Goal: Information Seeking & Learning: Learn about a topic

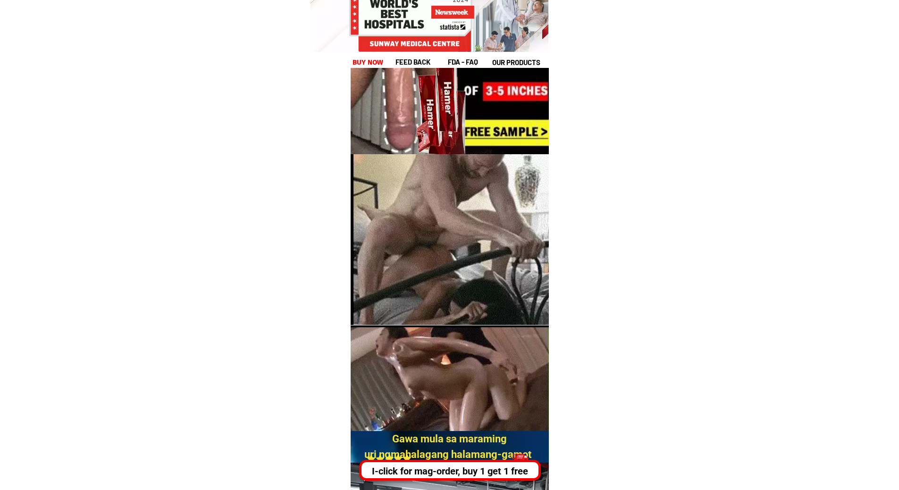
scroll to position [377, 0]
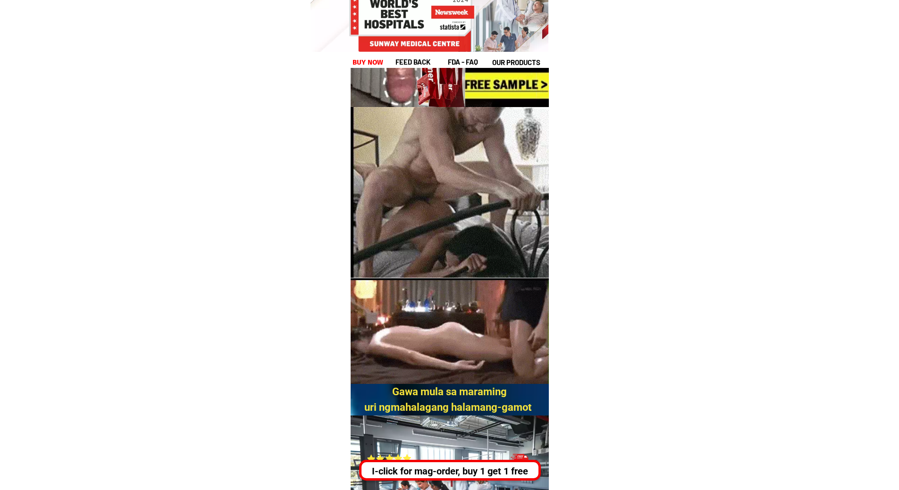
drag, startPoint x: 455, startPoint y: 273, endPoint x: 487, endPoint y: 158, distance: 119.5
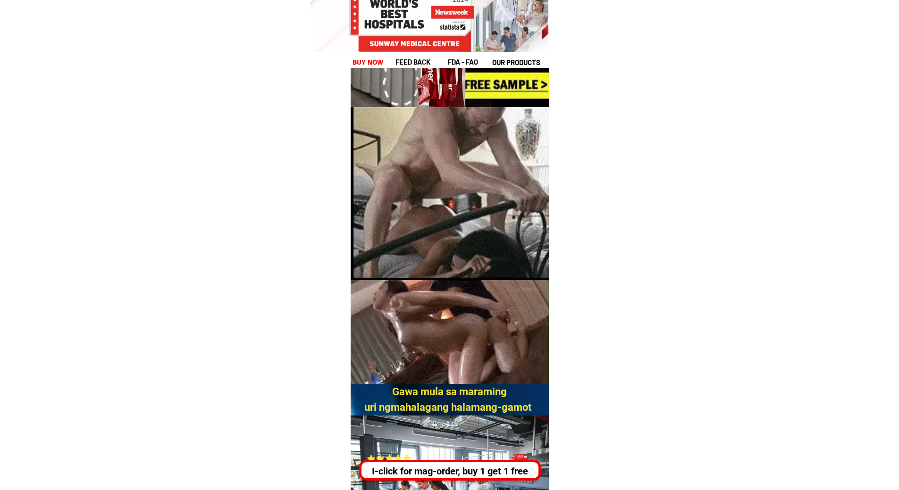
click at [487, 390] on font "Gawa mula sa maraming" at bounding box center [449, 392] width 115 height 12
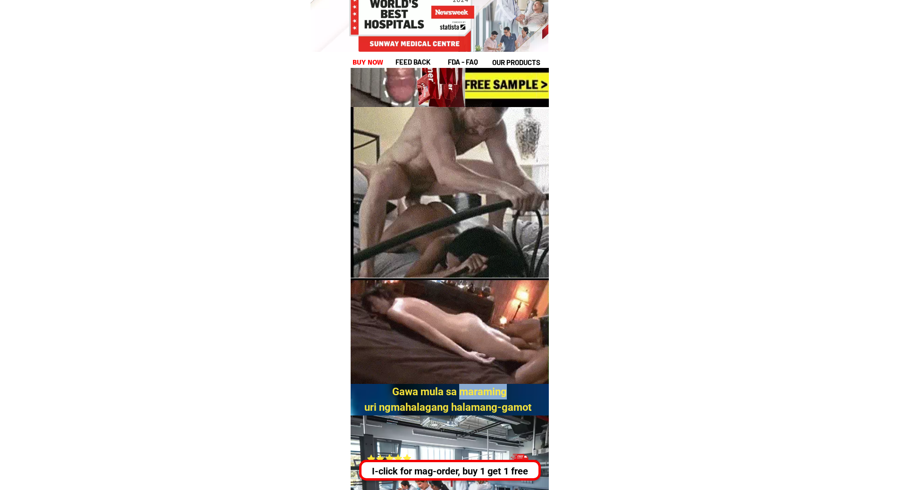
click at [487, 390] on font "Gawa mula sa maraming" at bounding box center [449, 392] width 115 height 12
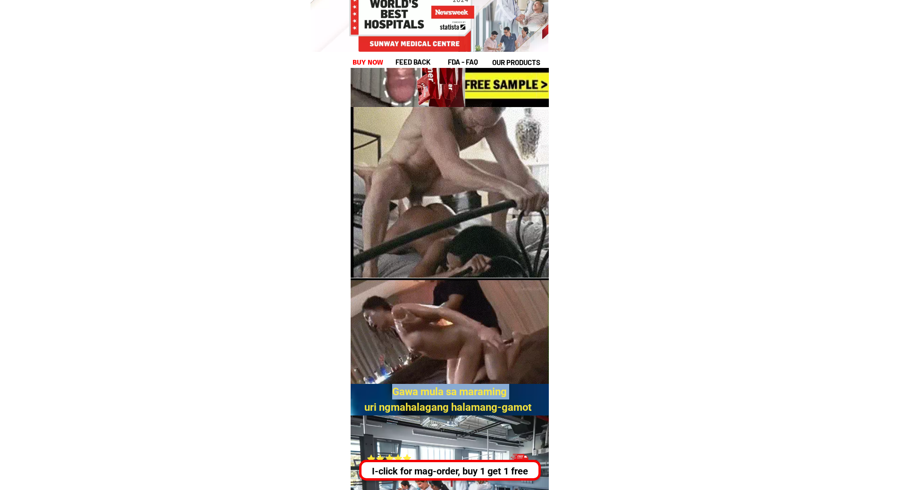
click at [487, 390] on font "Gawa mula sa maraming" at bounding box center [449, 392] width 115 height 12
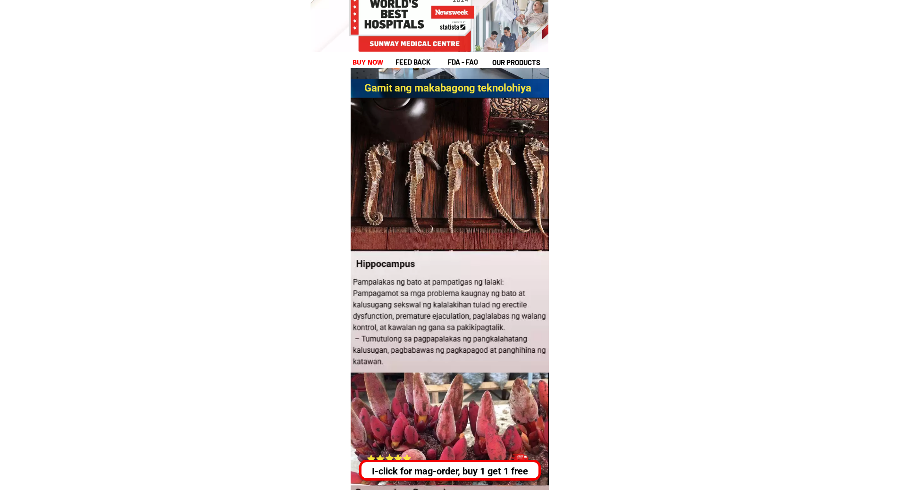
scroll to position [849, 0]
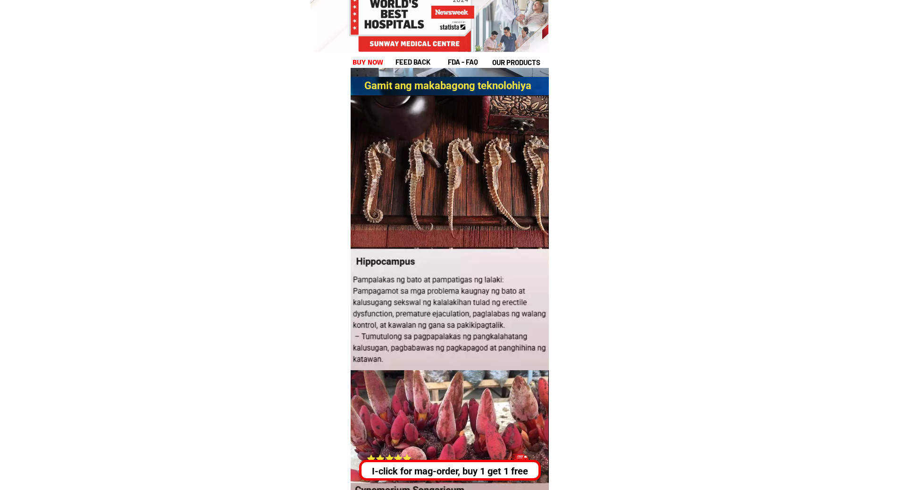
drag, startPoint x: 461, startPoint y: 336, endPoint x: 776, endPoint y: 253, distance: 325.8
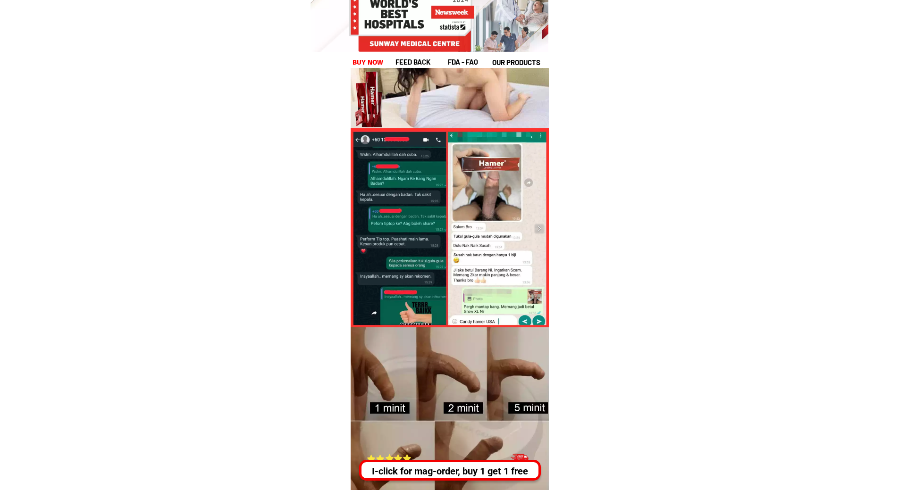
drag, startPoint x: 466, startPoint y: 366, endPoint x: 547, endPoint y: 209, distance: 175.9
click at [523, 208] on div at bounding box center [449, 425] width 198 height 594
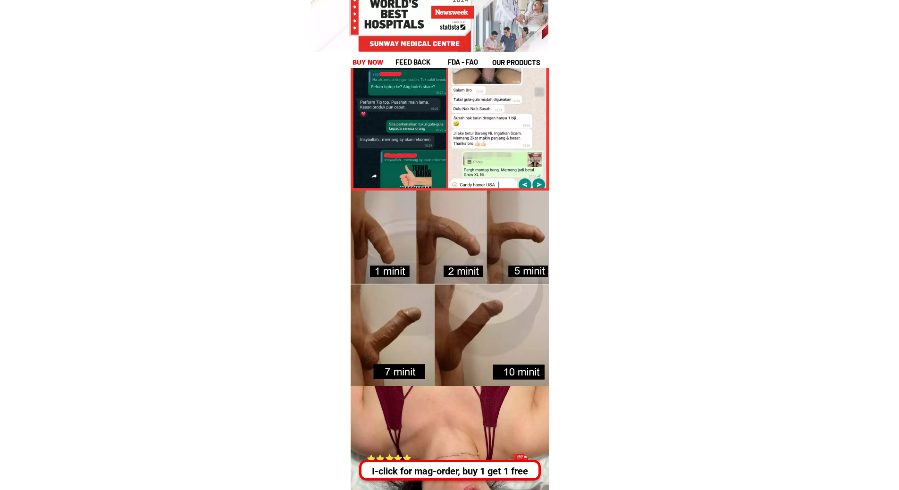
scroll to position [1792, 0]
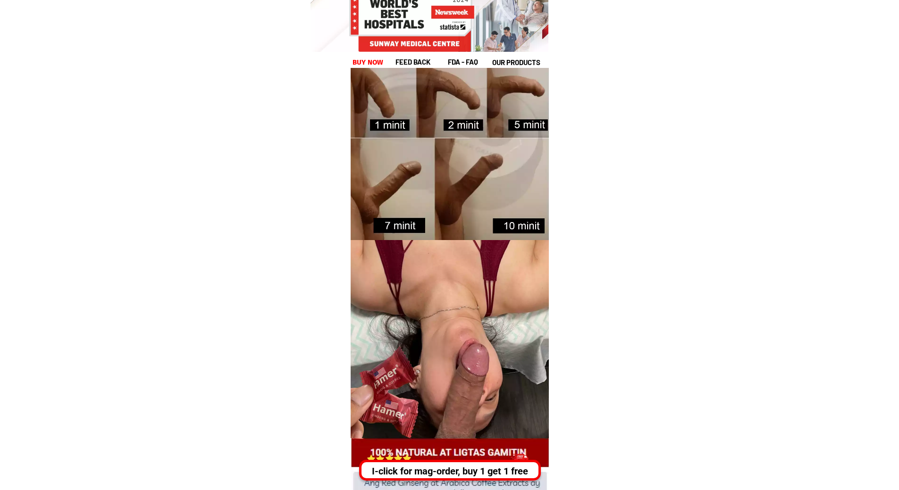
click at [526, 125] on div at bounding box center [450, 142] width 200 height 196
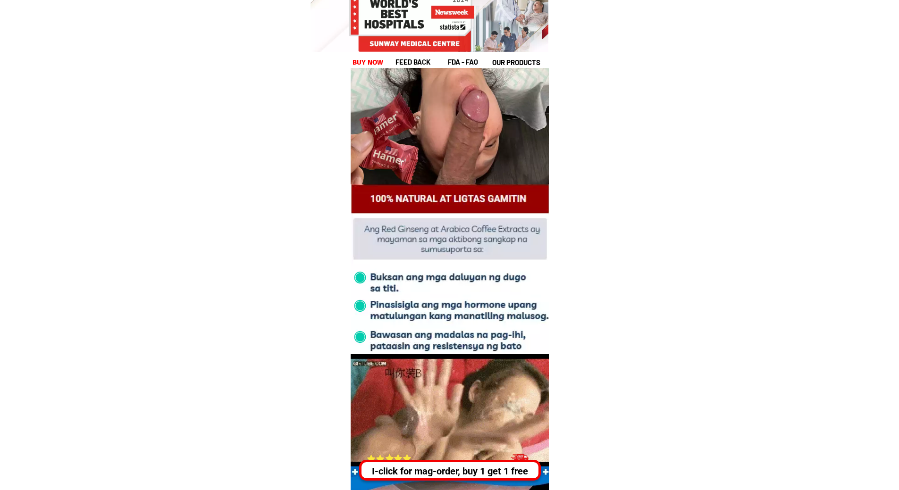
drag, startPoint x: 508, startPoint y: 338, endPoint x: 625, endPoint y: 136, distance: 233.7
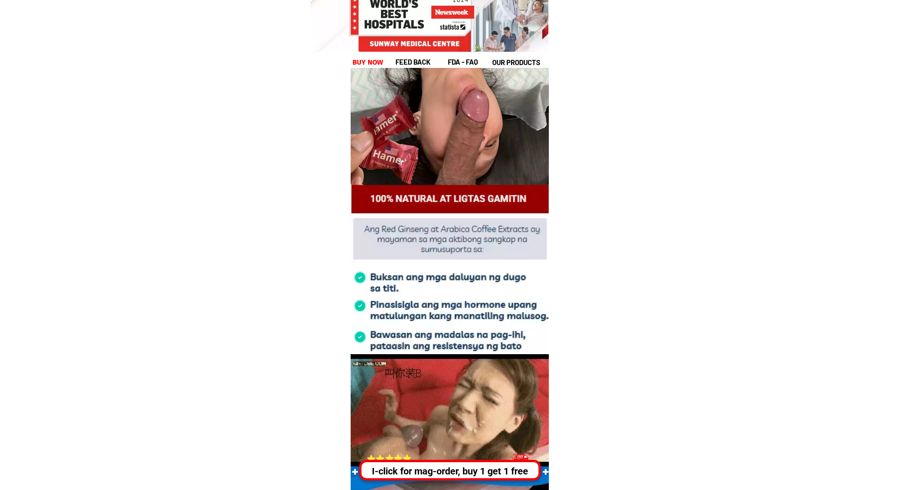
click at [523, 185] on div "Ang sikreto sa pakikipagtalik sa loob ng 40 minuto ay nabunyag na! [PERSON_NAME…" at bounding box center [449, 427] width 198 height 484
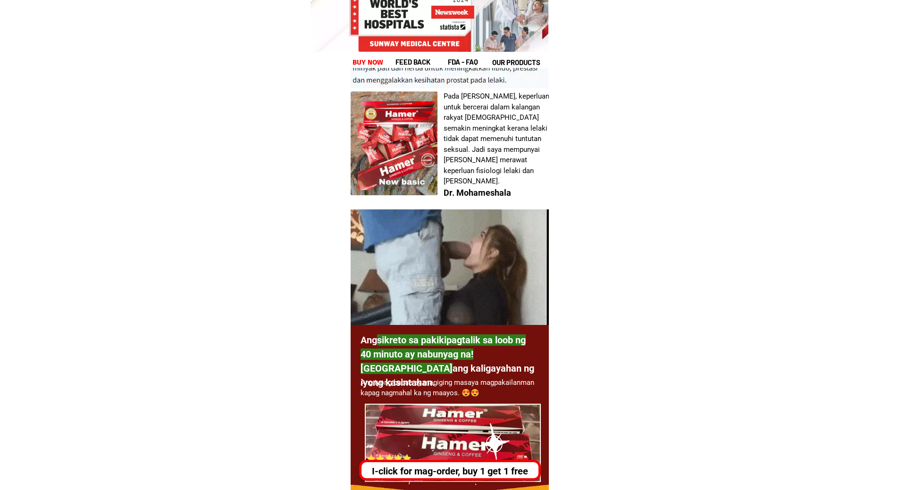
scroll to position [2972, 0]
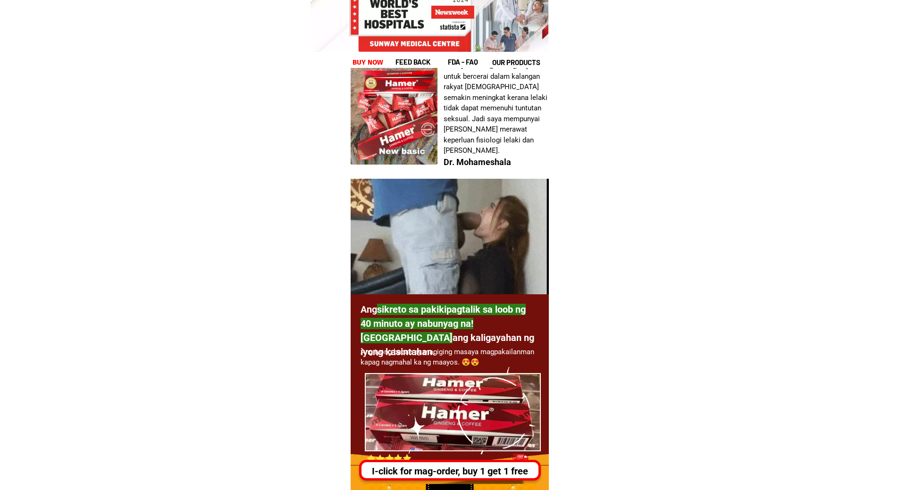
click at [436, 353] on font "Ang iyong babae ay magiging masaya magpakailanman kapag nagmahal ka ng maayos. …" at bounding box center [447, 357] width 174 height 19
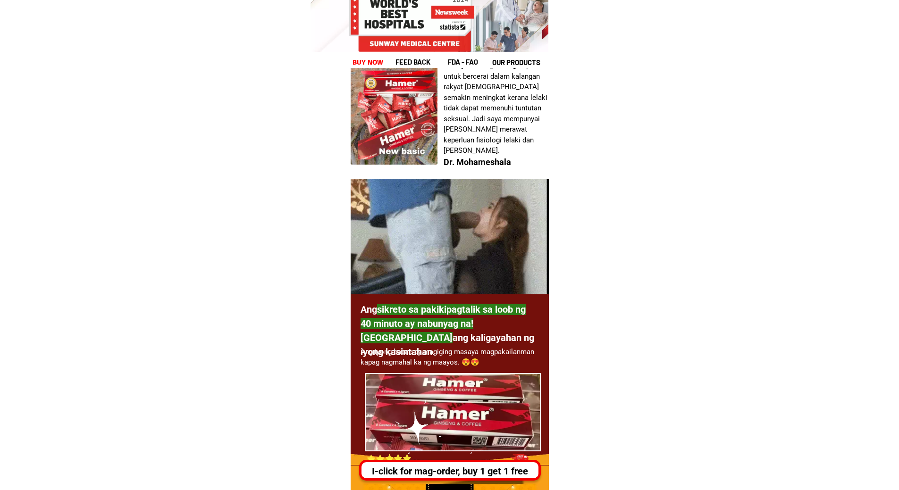
click at [436, 345] on div at bounding box center [501, 415] width 303 height 255
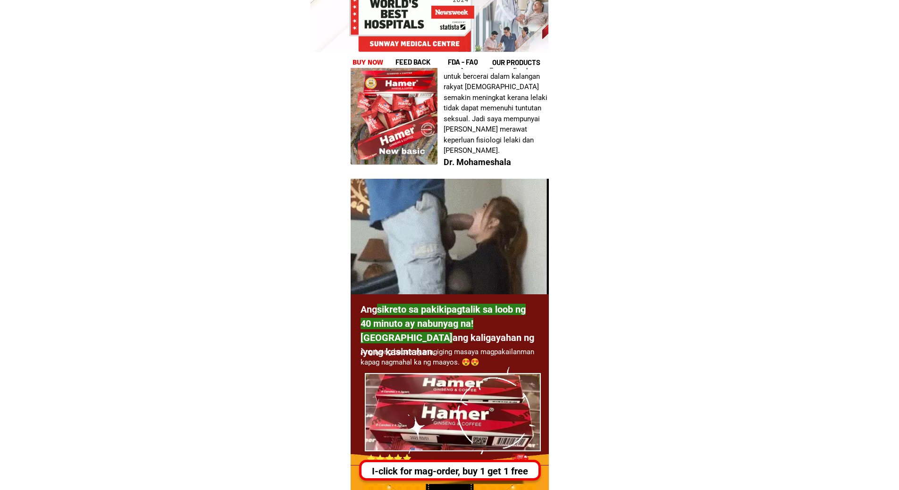
click at [436, 345] on div at bounding box center [501, 415] width 303 height 255
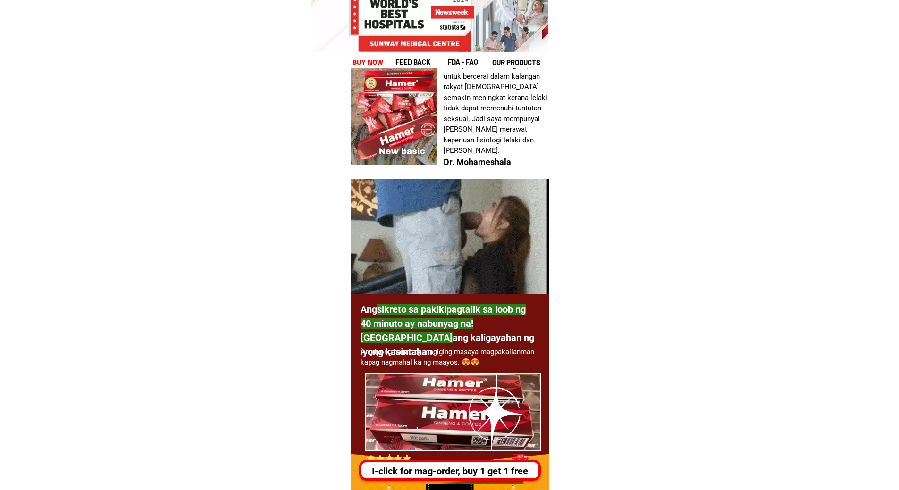
click at [437, 341] on font "ang kaligayahan ng iyong kasintahan." at bounding box center [447, 344] width 174 height 25
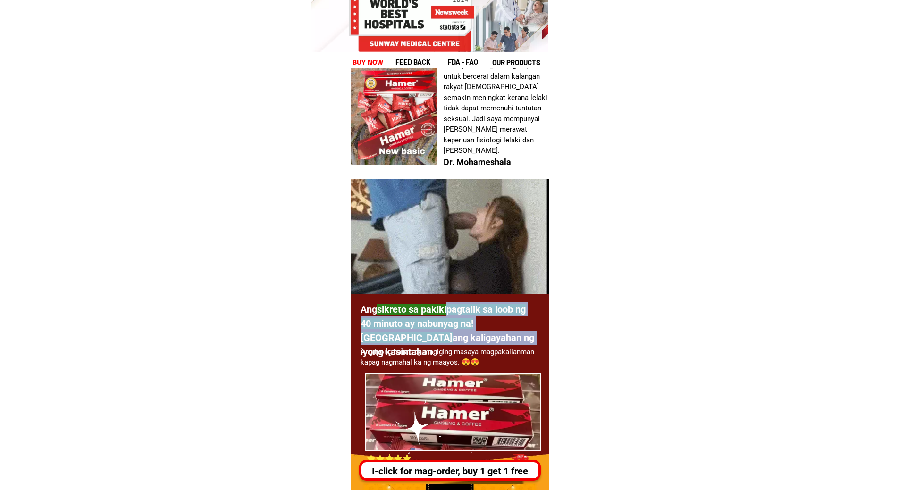
drag, startPoint x: 442, startPoint y: 339, endPoint x: 453, endPoint y: 321, distance: 20.5
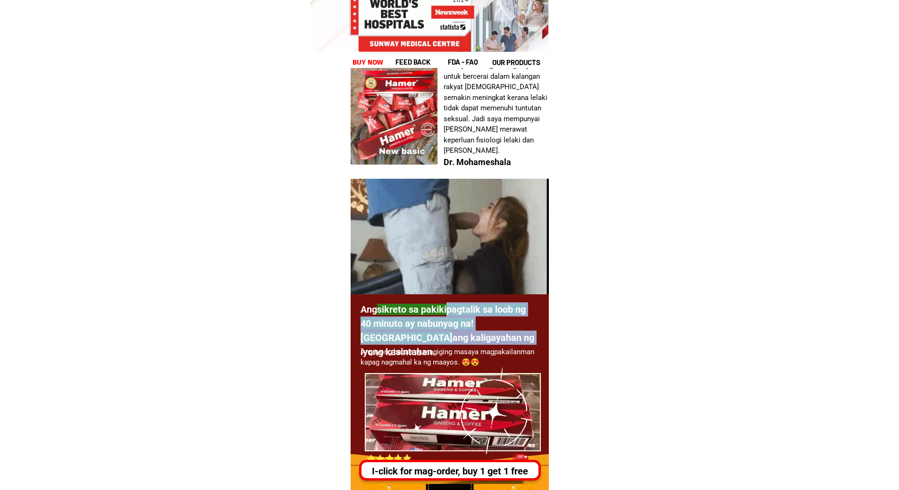
click at [451, 320] on font "Ang sikreto sa pakikipagtalik sa loob ng 40 minuto ay nabunyag na! [PERSON_NAME…" at bounding box center [447, 331] width 174 height 54
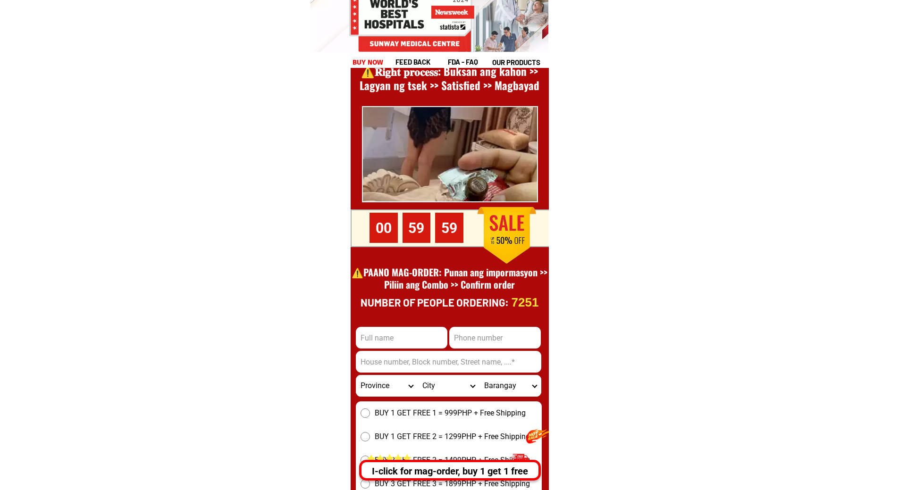
scroll to position [3773, 0]
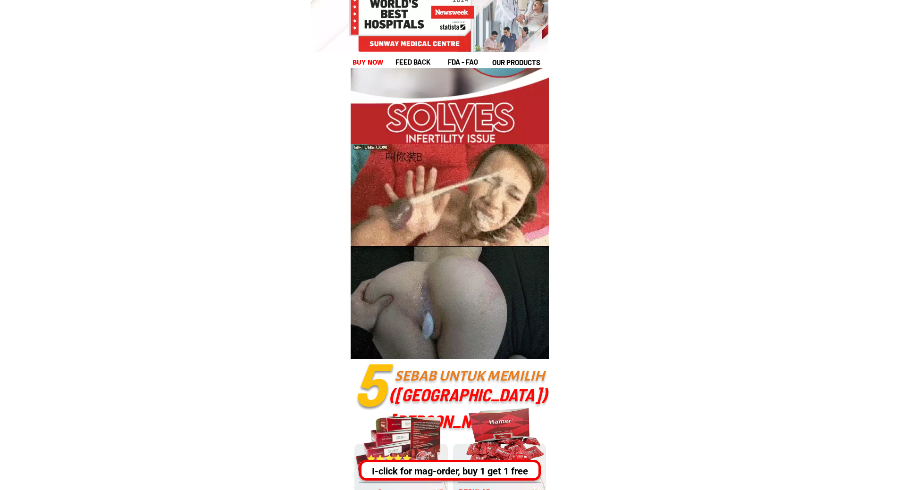
scroll to position [10875, 0]
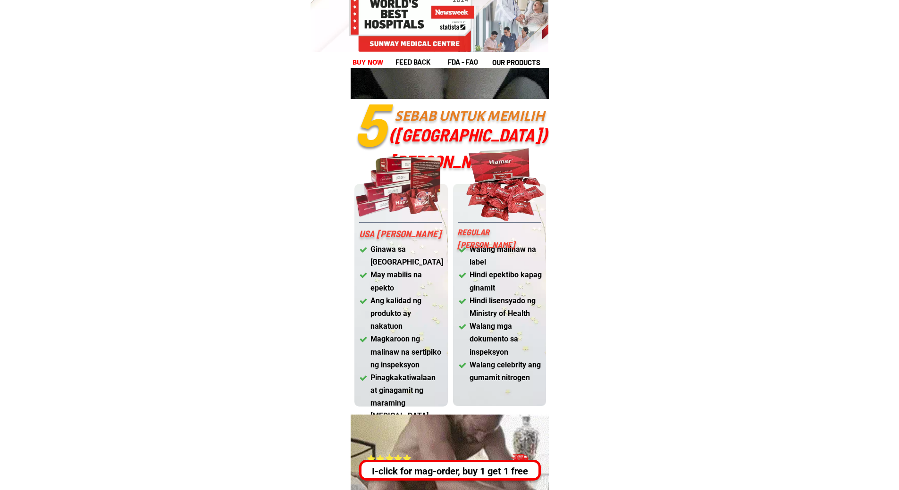
drag, startPoint x: 403, startPoint y: 434, endPoint x: 608, endPoint y: 319, distance: 235.7
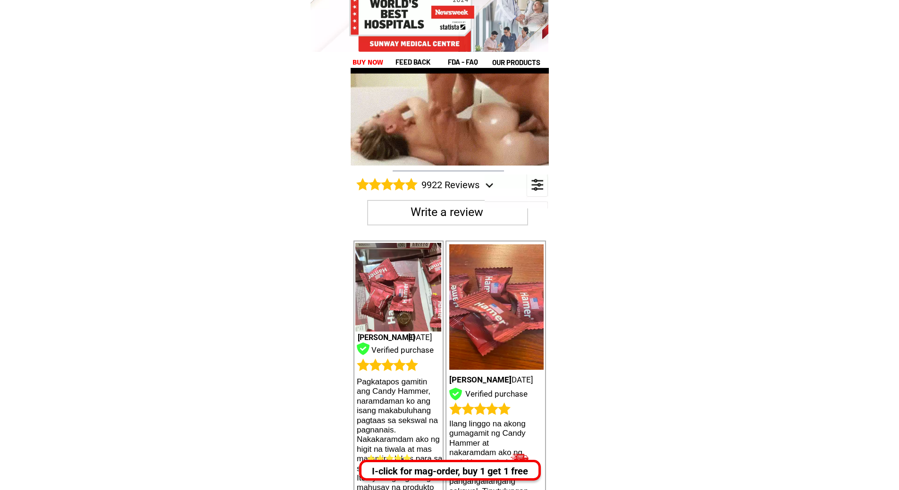
scroll to position [15148, 0]
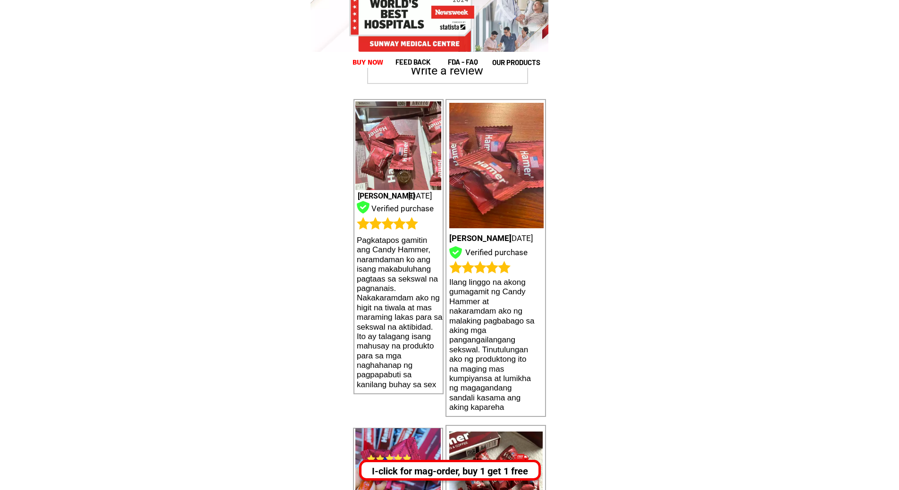
click at [483, 340] on font "Ilang linggo na akong gumagamit ng Candy Hammer at nakaramdam ako ng malaking p…" at bounding box center [491, 345] width 85 height 134
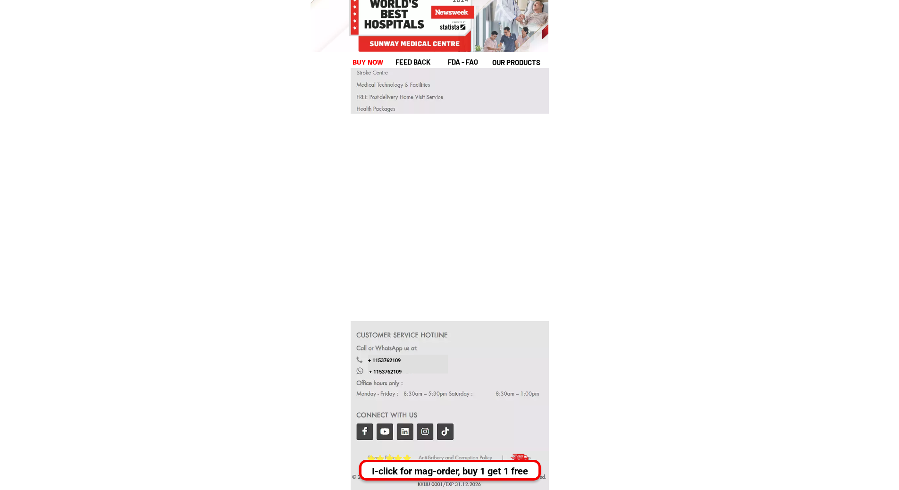
scroll to position [18180, 0]
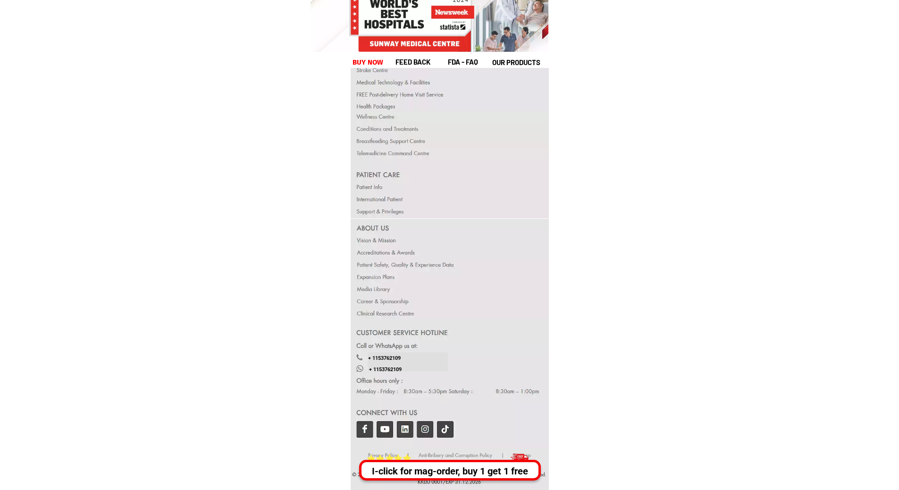
drag, startPoint x: 424, startPoint y: 304, endPoint x: 446, endPoint y: 283, distance: 30.0
click at [412, 198] on div "+ 1153762109 + 1153762109 I-click for mag-order, buy 1 get 1 free" at bounding box center [449, 237] width 198 height 508
click at [482, 328] on div at bounding box center [449, 384] width 199 height 130
click at [506, 442] on div at bounding box center [449, 384] width 199 height 130
click at [380, 456] on div at bounding box center [381, 459] width 8 height 8
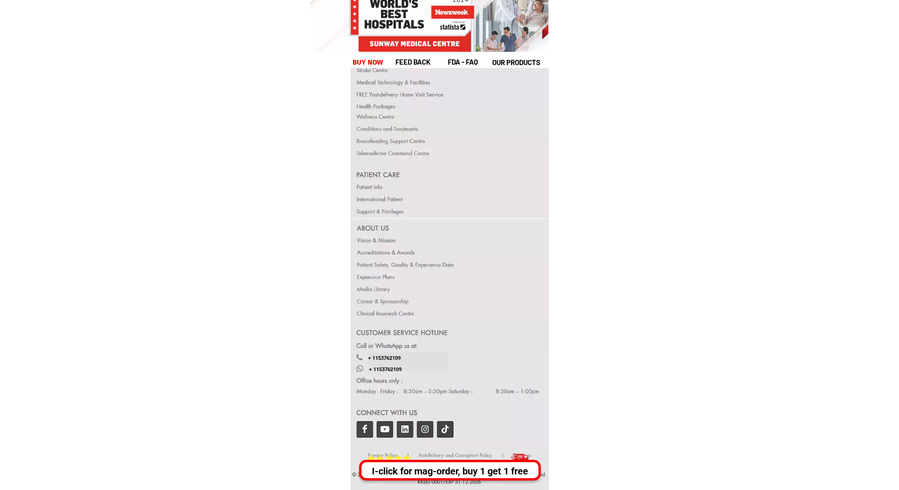
click at [380, 456] on div at bounding box center [380, 459] width 8 height 8
